Goal: Task Accomplishment & Management: Manage account settings

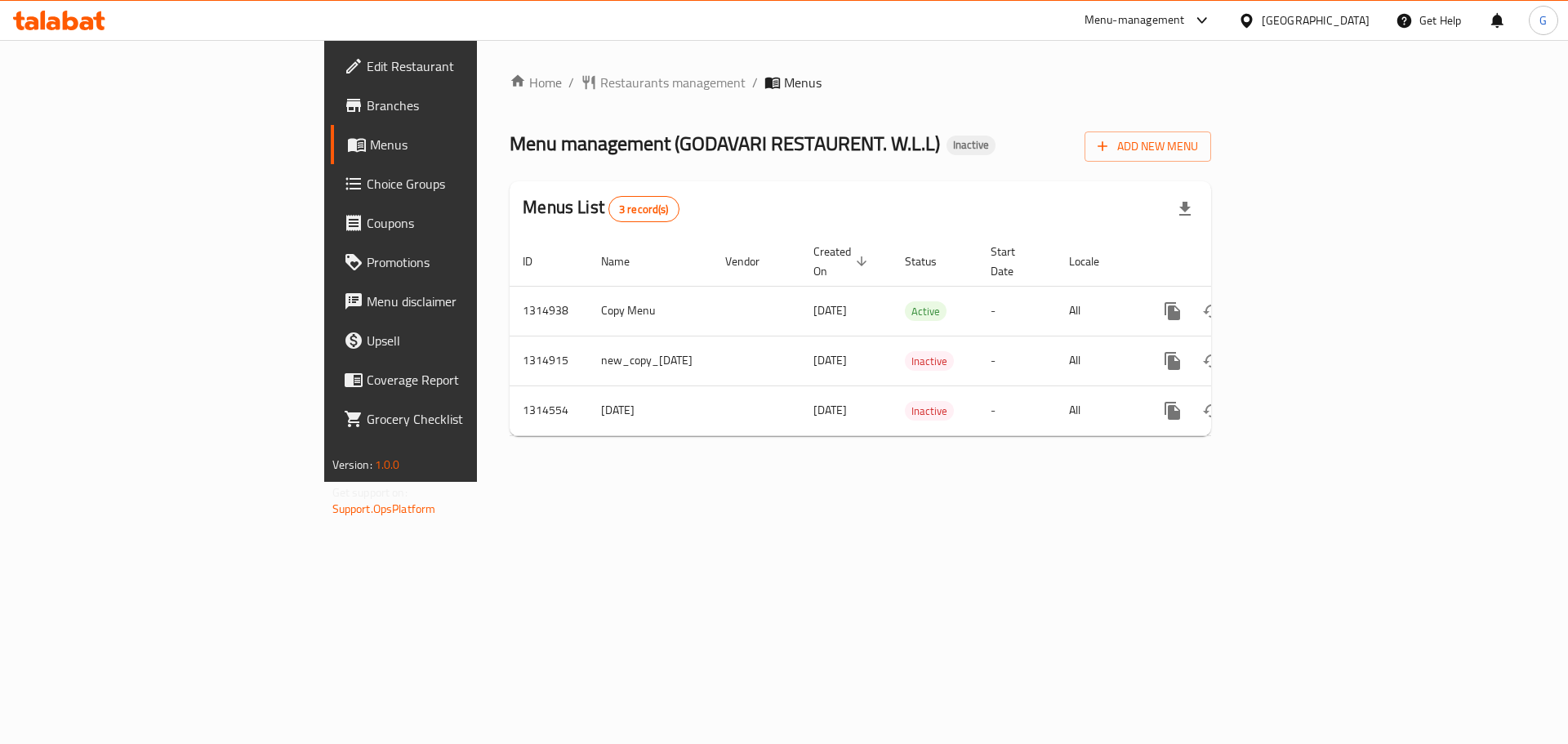
drag, startPoint x: 511, startPoint y: 272, endPoint x: 167, endPoint y: 110, distance: 380.2
click at [367, 110] on span "Branches" at bounding box center [470, 105] width 206 height 20
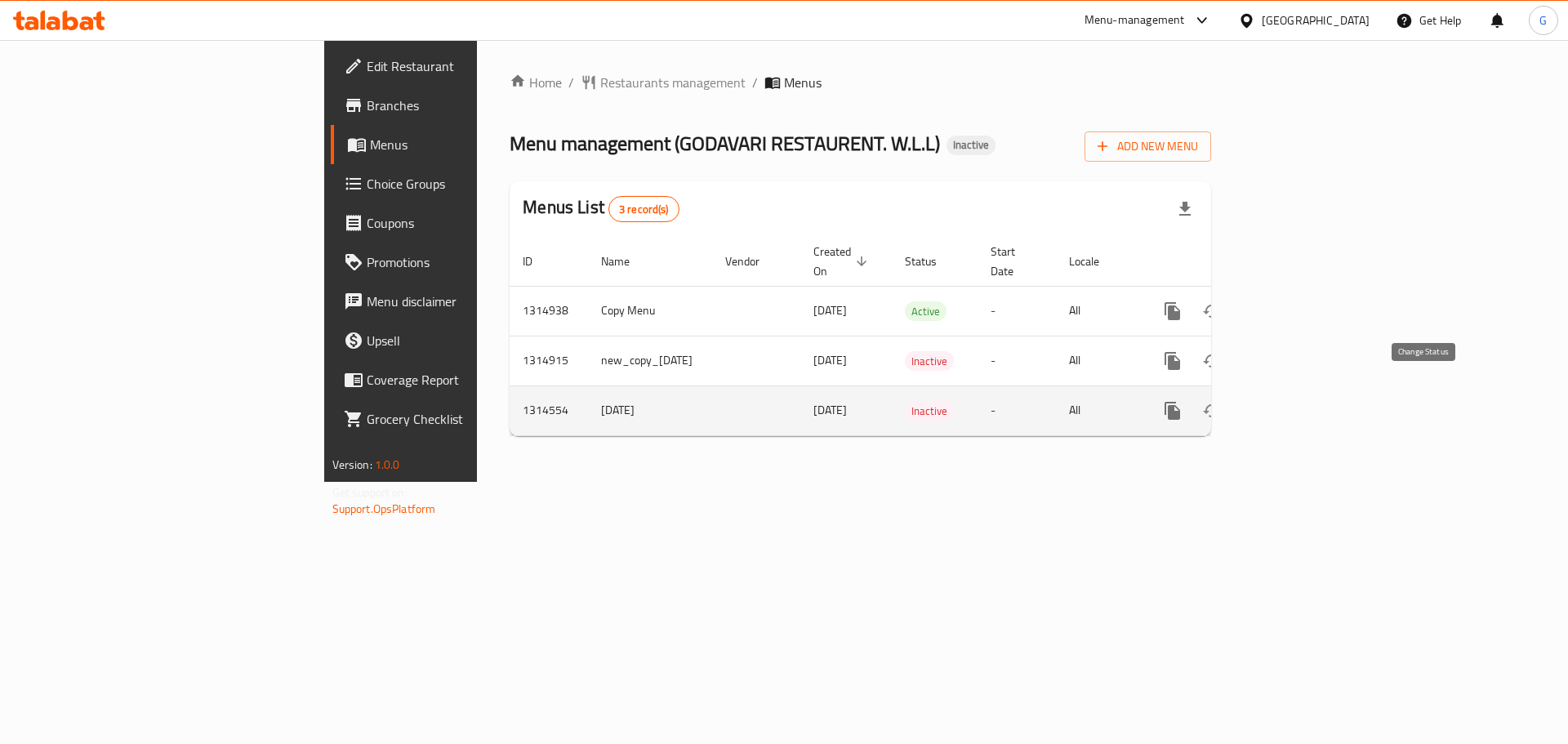
click at [1221, 404] on icon "enhanced table" at bounding box center [1212, 410] width 18 height 13
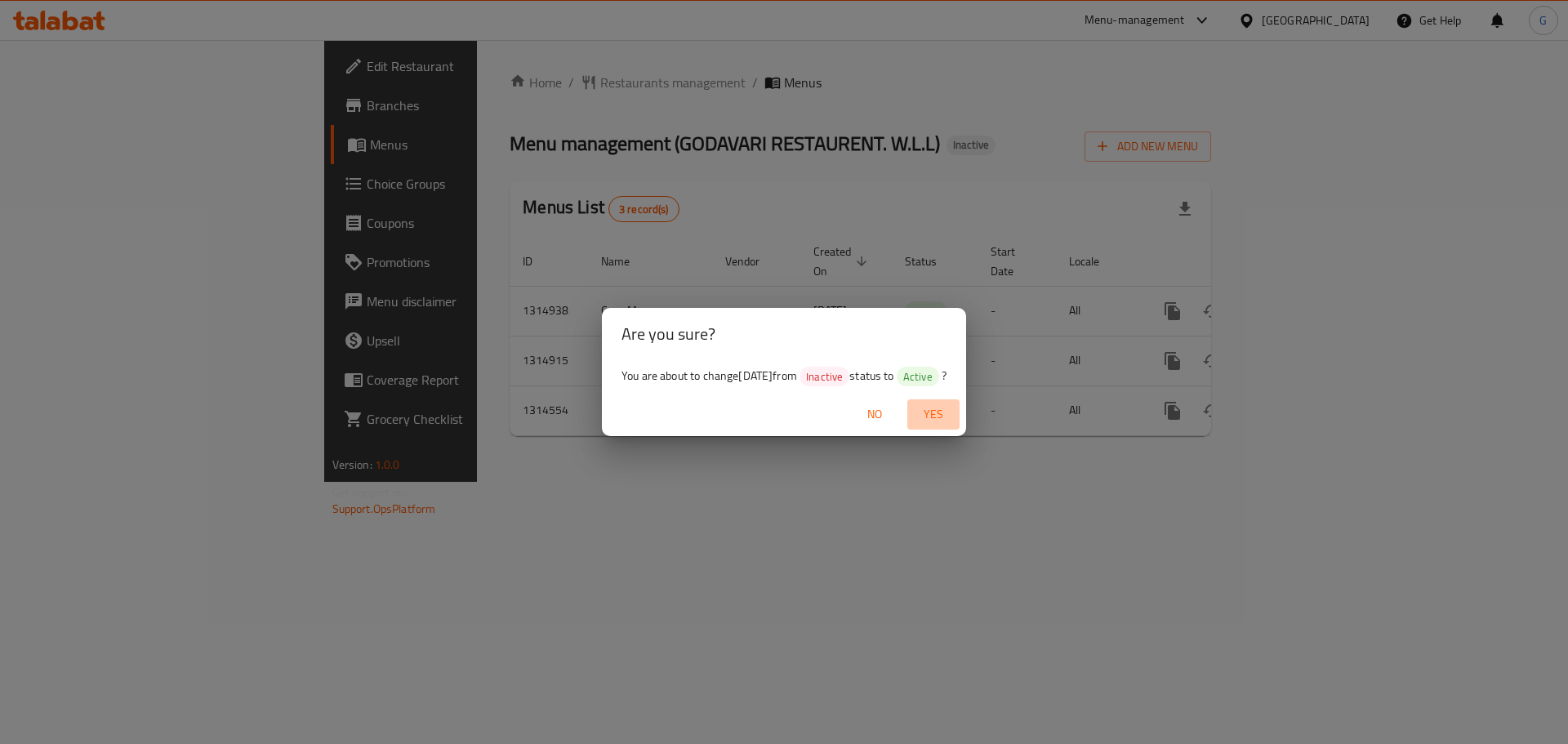
click at [949, 414] on span "Yes" at bounding box center [934, 414] width 39 height 20
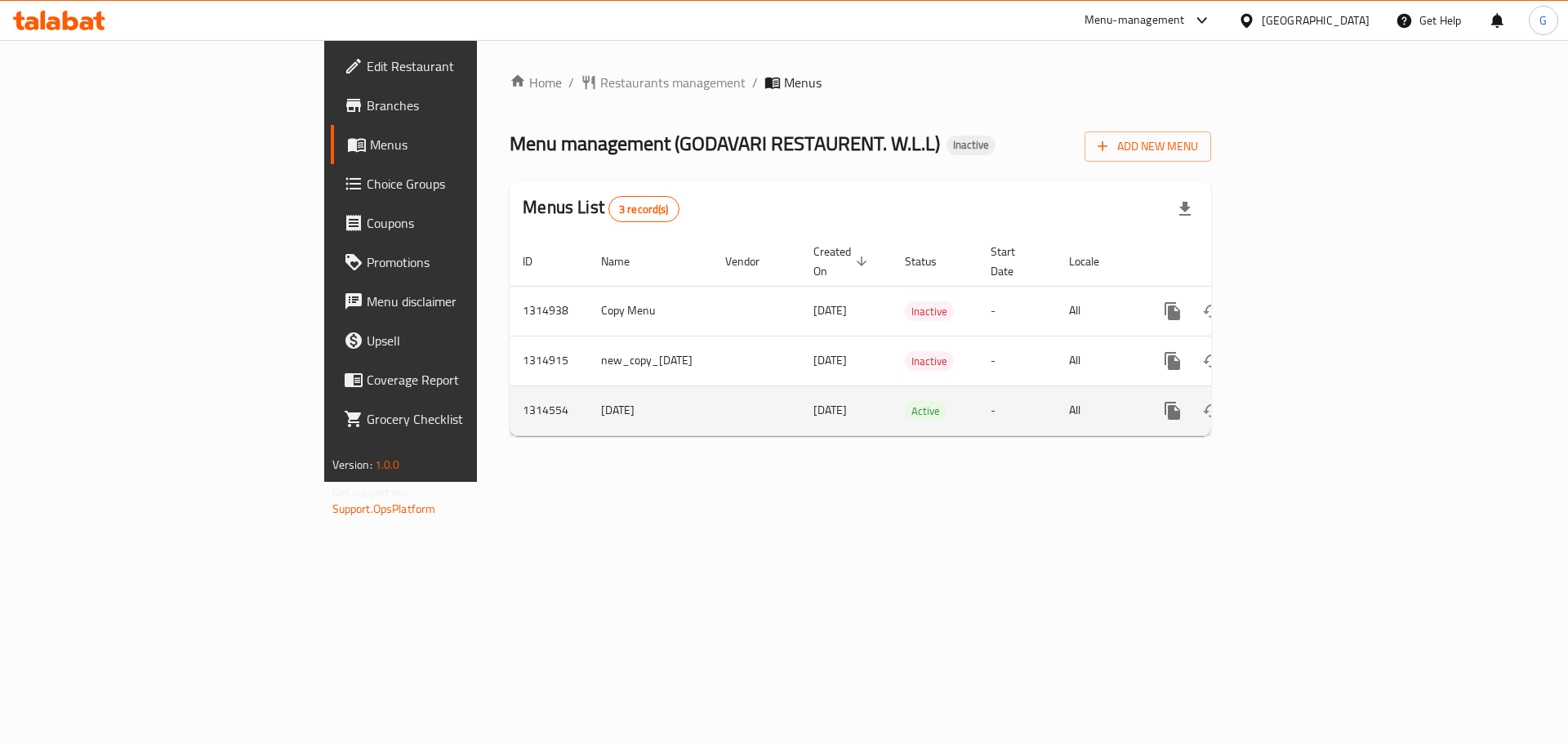
click at [813, 400] on span "[DATE]" at bounding box center [830, 410] width 34 height 21
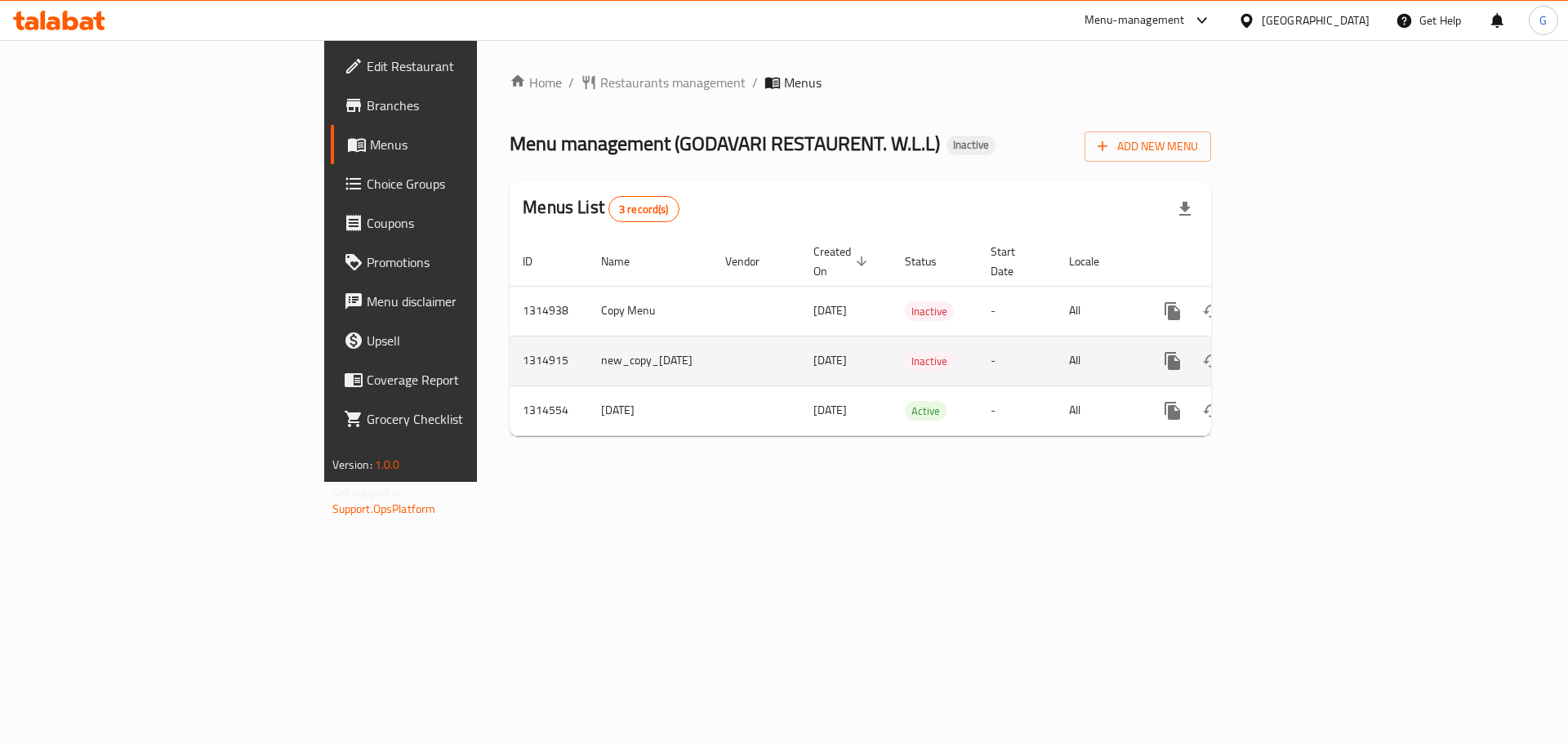
click at [510, 336] on td "1314915" at bounding box center [549, 360] width 78 height 50
click at [813, 350] on span "[DATE]" at bounding box center [830, 360] width 34 height 21
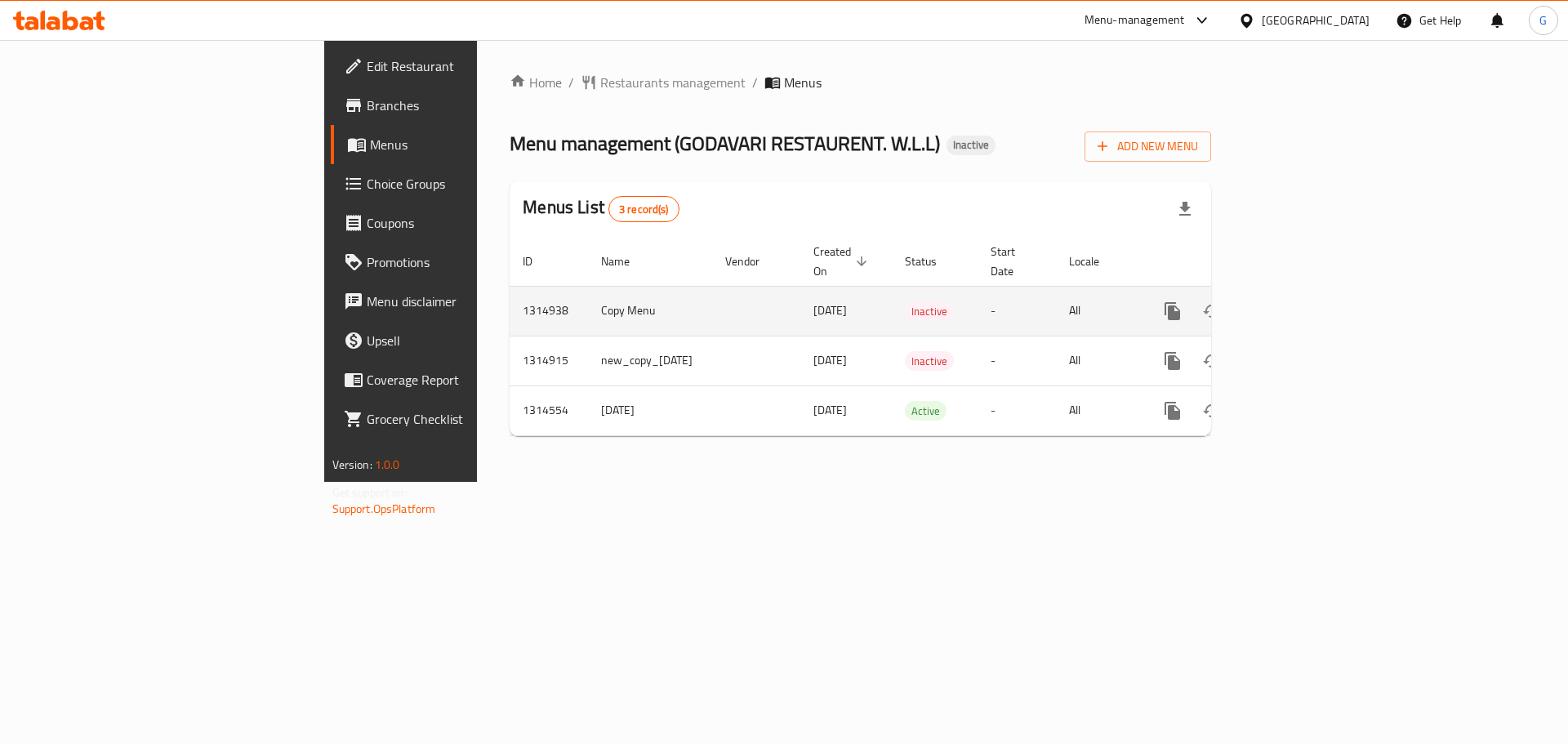
click at [813, 300] on span "[DATE]" at bounding box center [830, 311] width 34 height 21
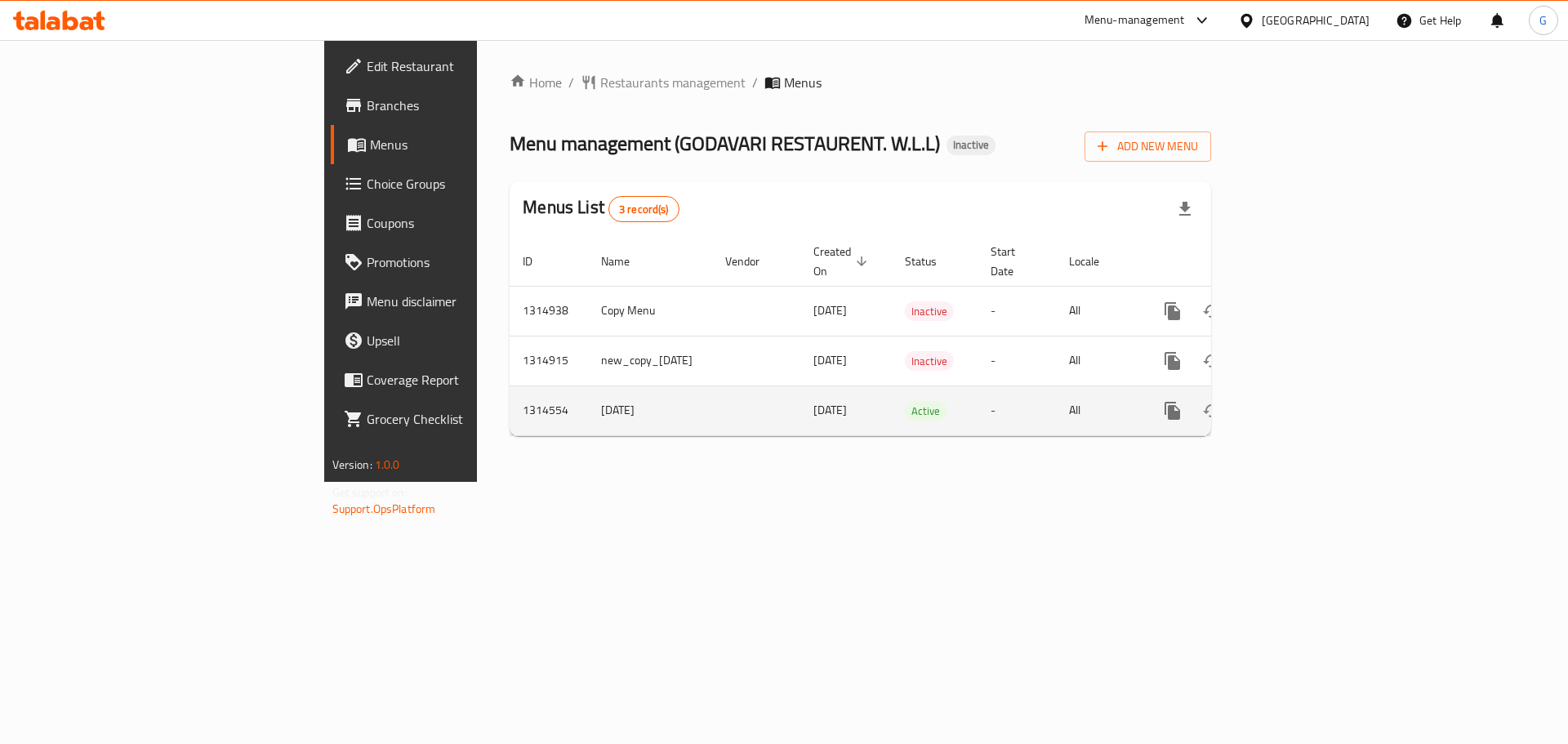
click at [800, 406] on td "[DATE]" at bounding box center [845, 410] width 92 height 50
click at [813, 400] on span "[DATE]" at bounding box center [830, 410] width 34 height 21
click at [510, 387] on td "1314554" at bounding box center [549, 410] width 78 height 50
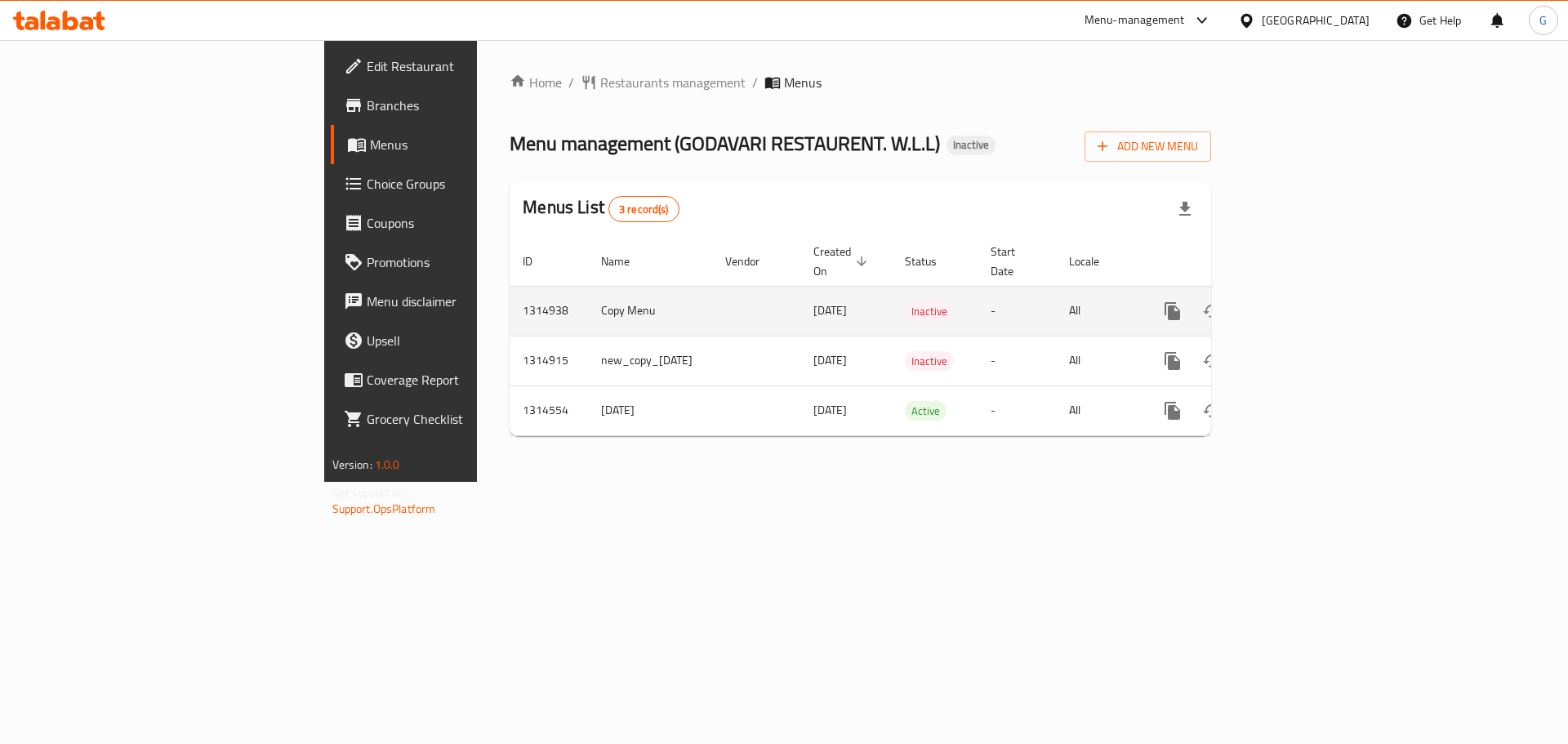
click at [588, 297] on td "Copy Menu" at bounding box center [650, 311] width 124 height 50
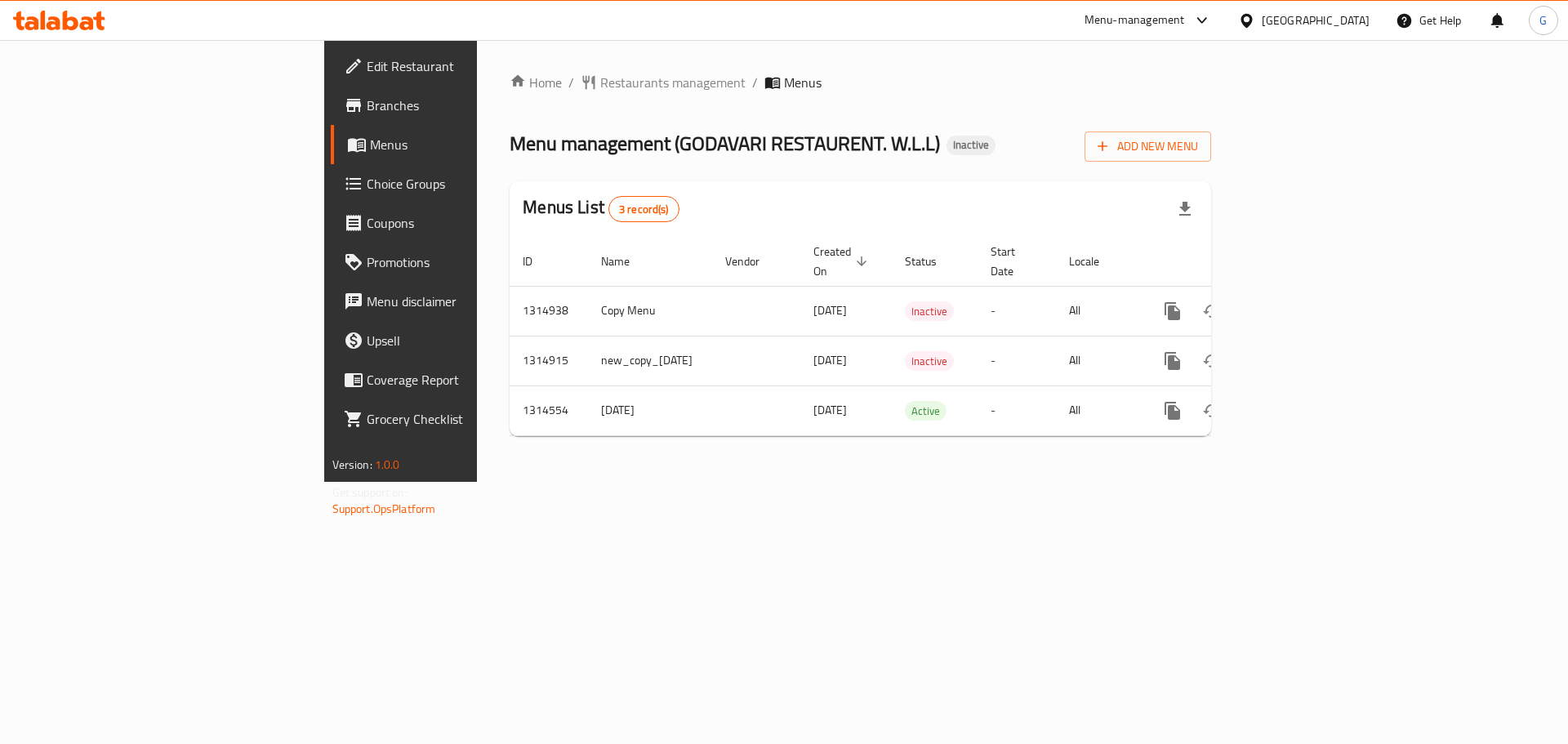
click at [712, 265] on th "Vendor" at bounding box center [756, 262] width 88 height 50
